Goal: Task Accomplishment & Management: Use online tool/utility

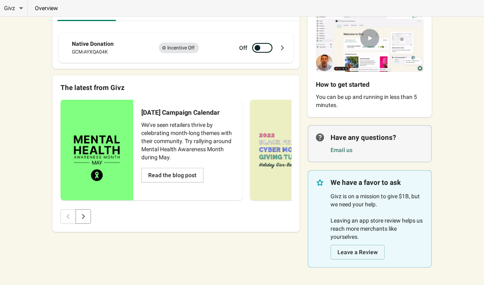
scroll to position [61, 0]
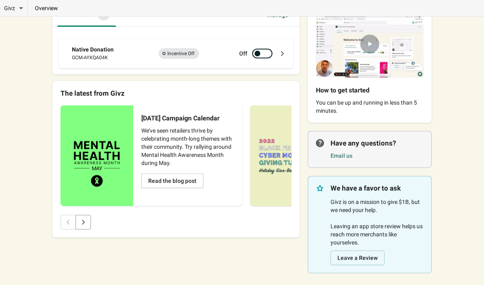
click at [100, 57] on div "GCM-AYXQA04K" at bounding box center [109, 58] width 75 height 8
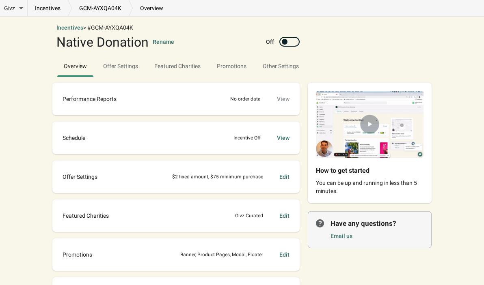
scroll to position [29, 0]
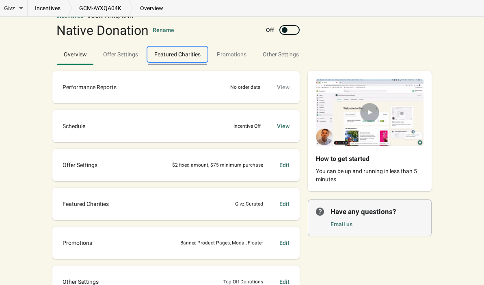
click at [173, 63] on button "Featured Charities" at bounding box center [177, 54] width 63 height 21
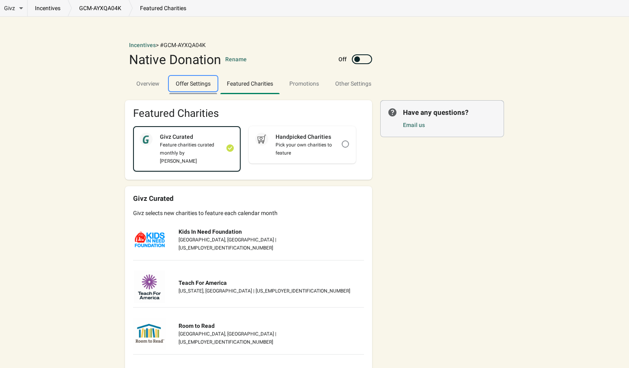
click at [198, 79] on span "Offer Settings" at bounding box center [193, 83] width 48 height 15
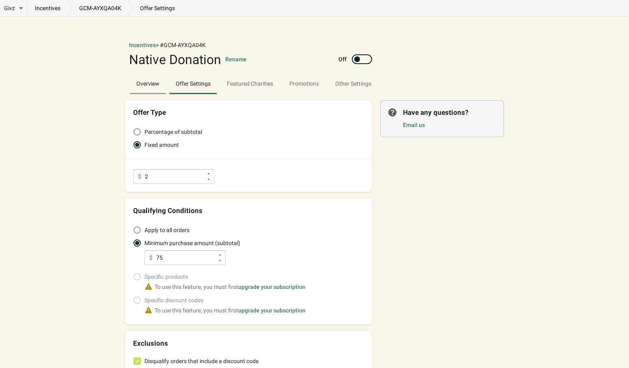
click at [152, 88] on span "Overview" at bounding box center [148, 83] width 36 height 15
